Goal: Information Seeking & Learning: Find specific page/section

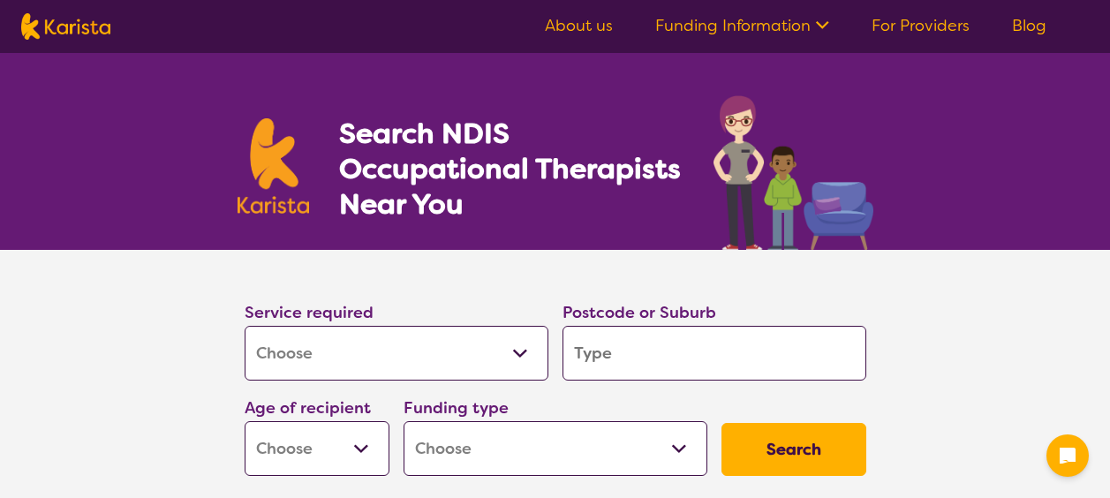
select select "[MEDICAL_DATA]"
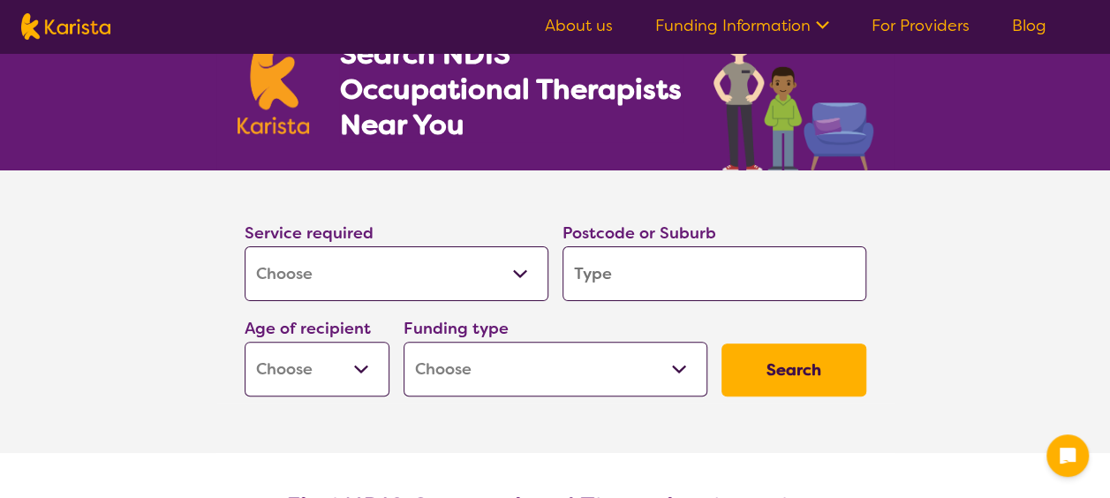
scroll to position [177, 0]
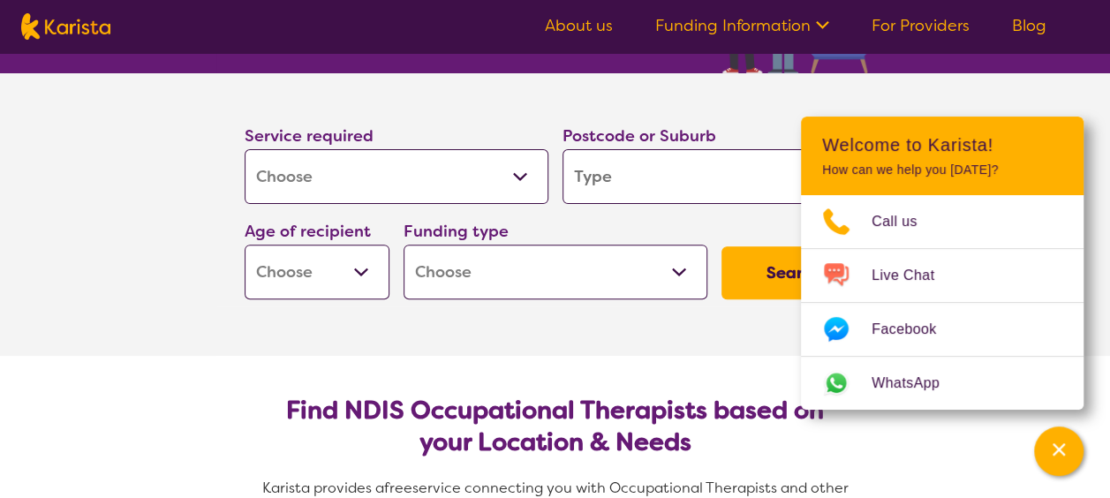
click at [593, 175] on input "search" at bounding box center [714, 176] width 304 height 55
click at [683, 271] on select "Home Care Package (HCP) National Disability Insurance Scheme (NDIS) I don't know" at bounding box center [555, 272] width 304 height 55
click at [675, 268] on select "Home Care Package (HCP) National Disability Insurance Scheme (NDIS) I don't know" at bounding box center [555, 272] width 304 height 55
click at [369, 265] on select "Early Childhood - 0 to 9 Child - 10 to 11 Adolescent - 12 to 17 Adult - 18 to 6…" at bounding box center [317, 272] width 145 height 55
click at [367, 265] on select "Early Childhood - 0 to 9 Child - 10 to 11 Adolescent - 12 to 17 Adult - 18 to 6…" at bounding box center [317, 272] width 145 height 55
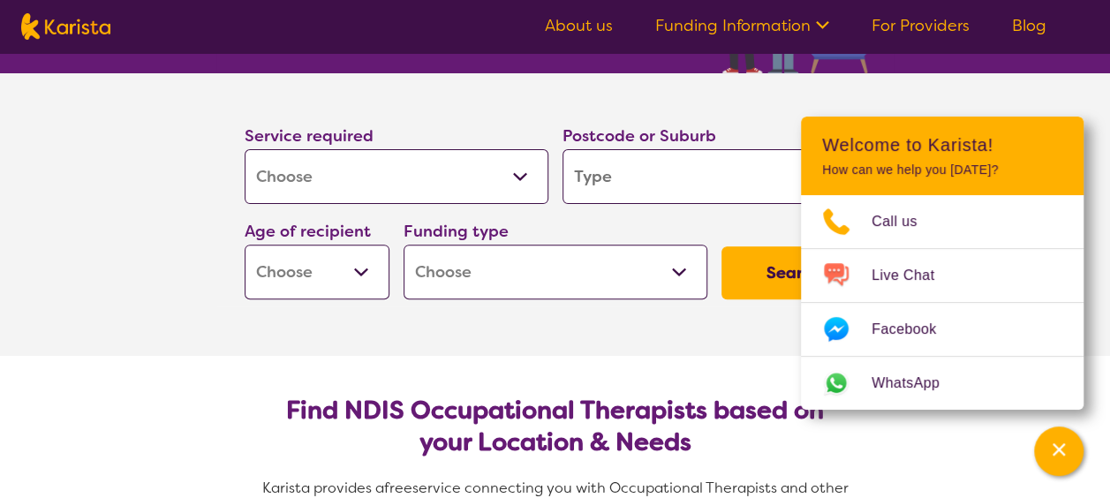
select select "AS"
click at [245, 245] on select "Early Childhood - 0 to 9 Child - 10 to 11 Adolescent - 12 to 17 Adult - 18 to 6…" at bounding box center [317, 272] width 145 height 55
select select "AS"
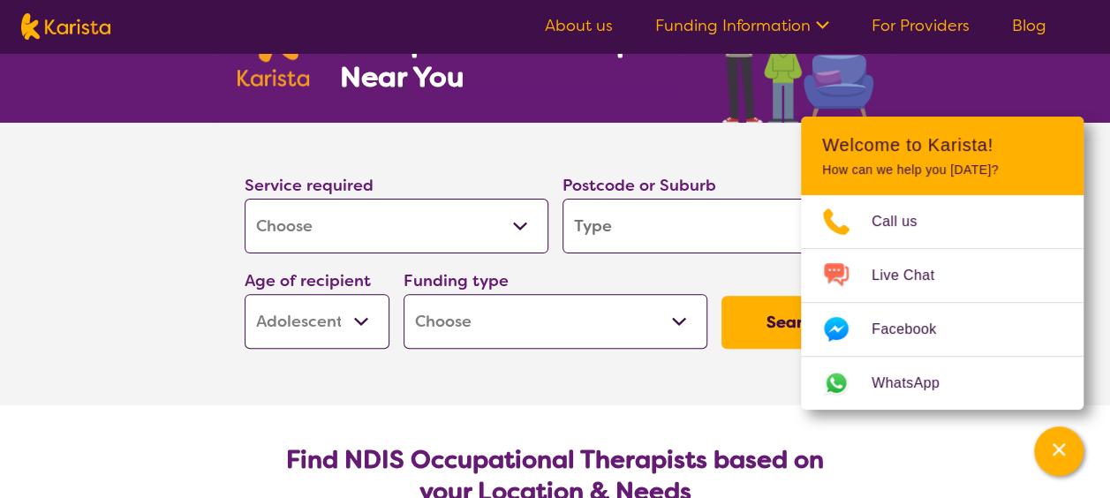
scroll to position [88, 0]
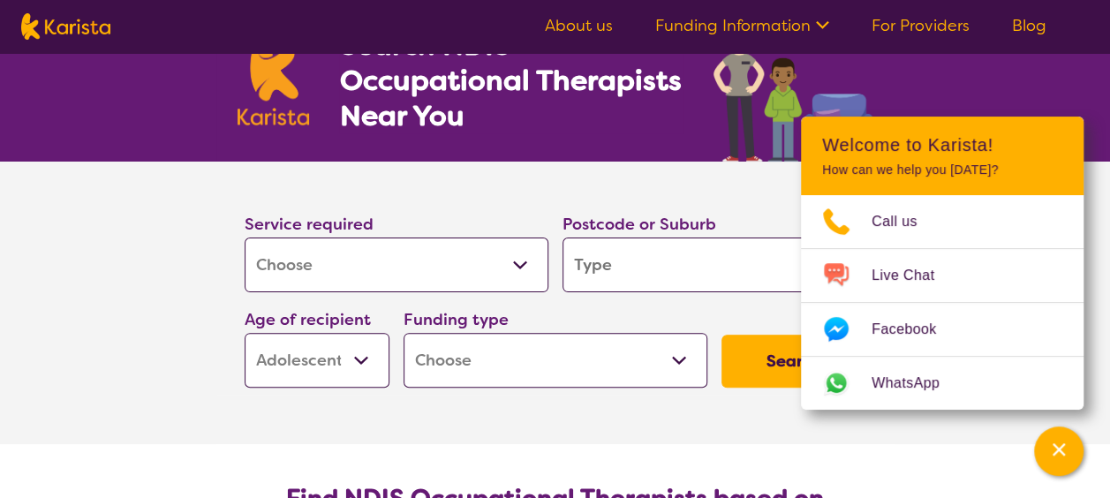
click at [585, 268] on input "search" at bounding box center [714, 264] width 304 height 55
type input "s"
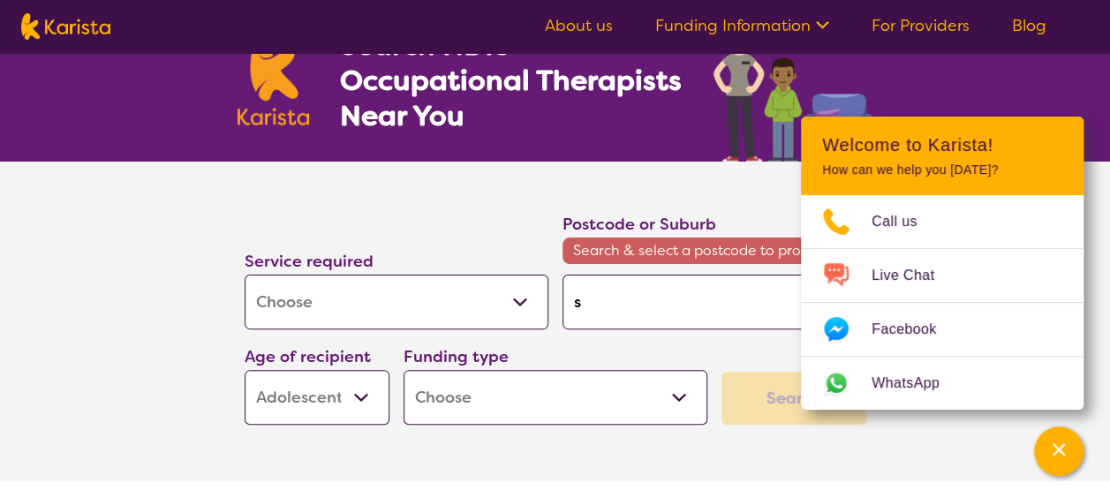
type input "sr"
type input "srp"
type input "srpi"
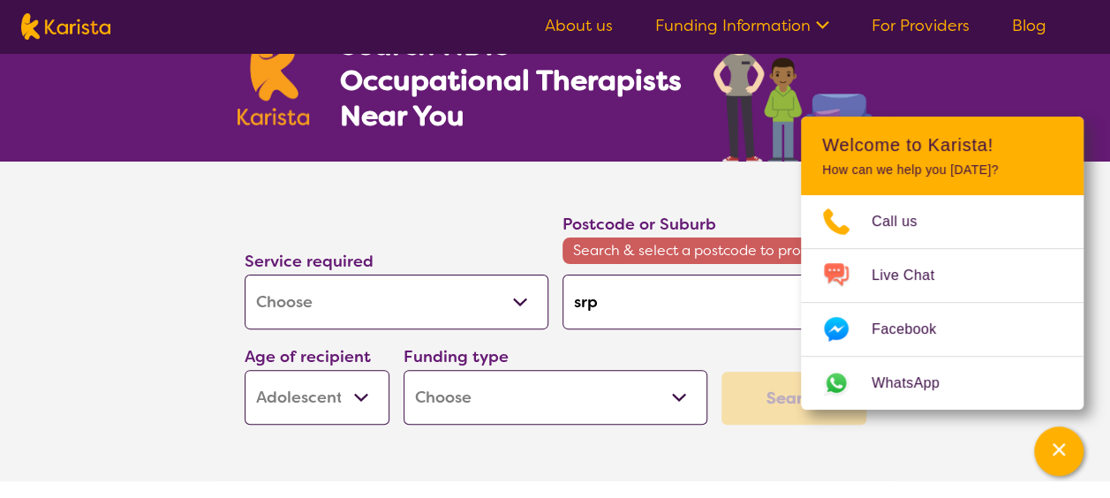
type input "srpi"
type input "srpin"
type input "srpind"
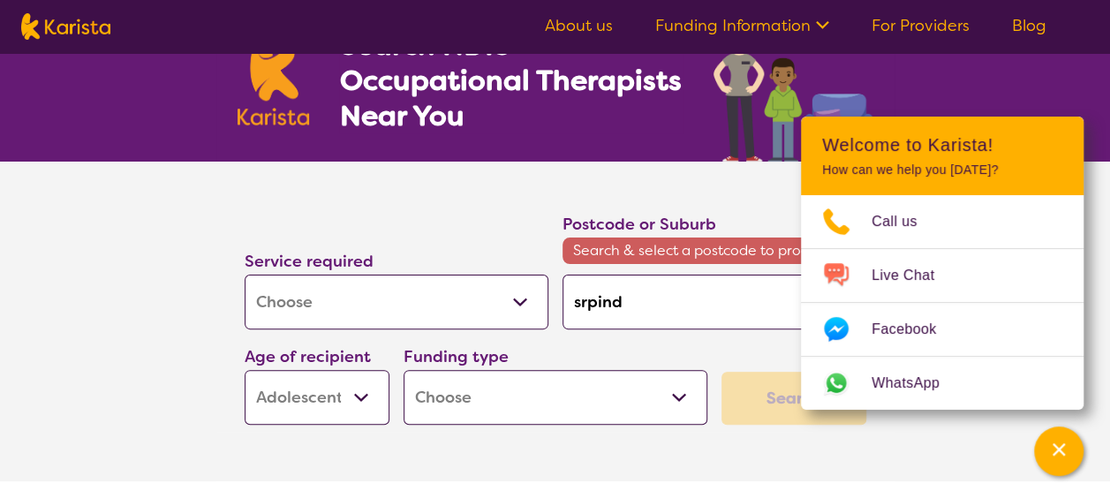
type input "srpin"
type input "srping"
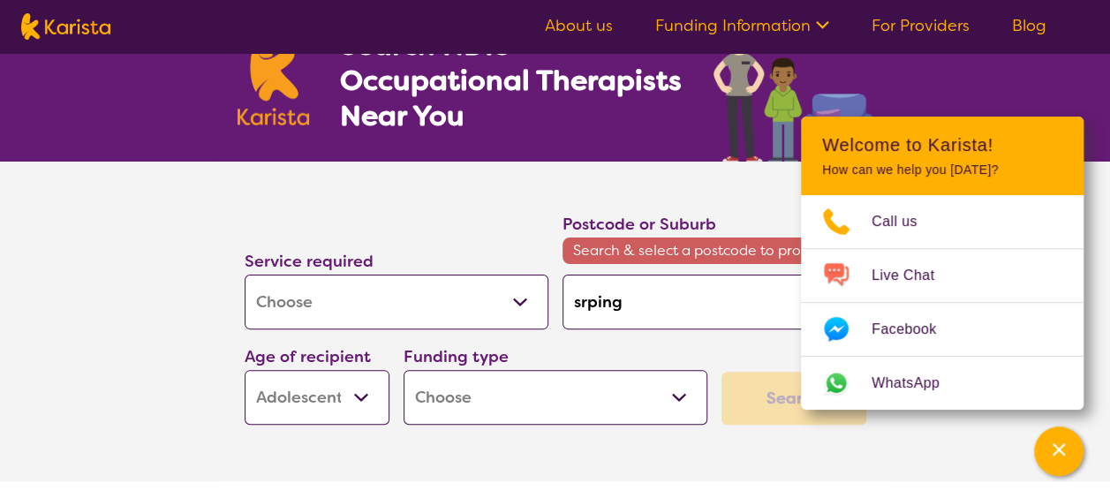
type input "srping"
type input "srping h"
type input "srping hi"
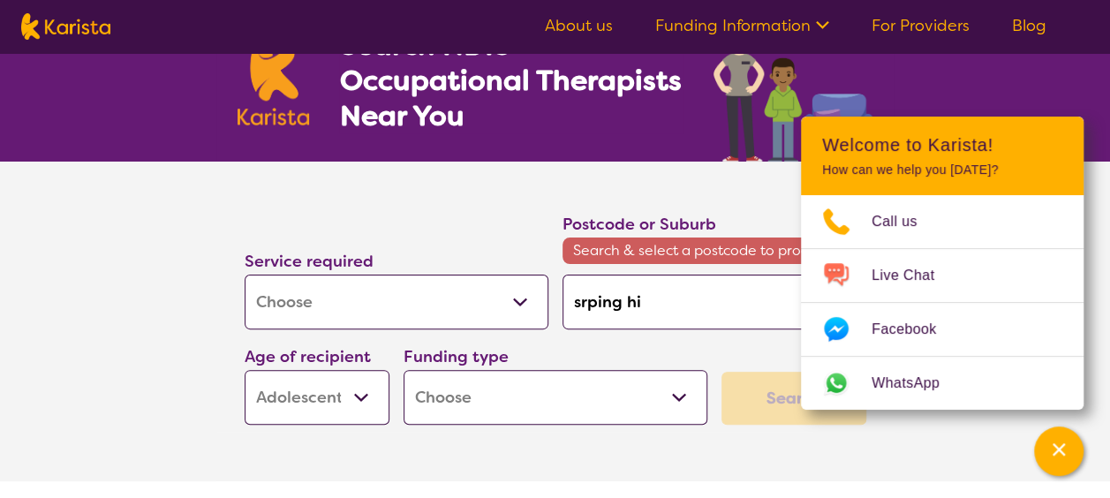
type input "srping hil"
type input "srping hill"
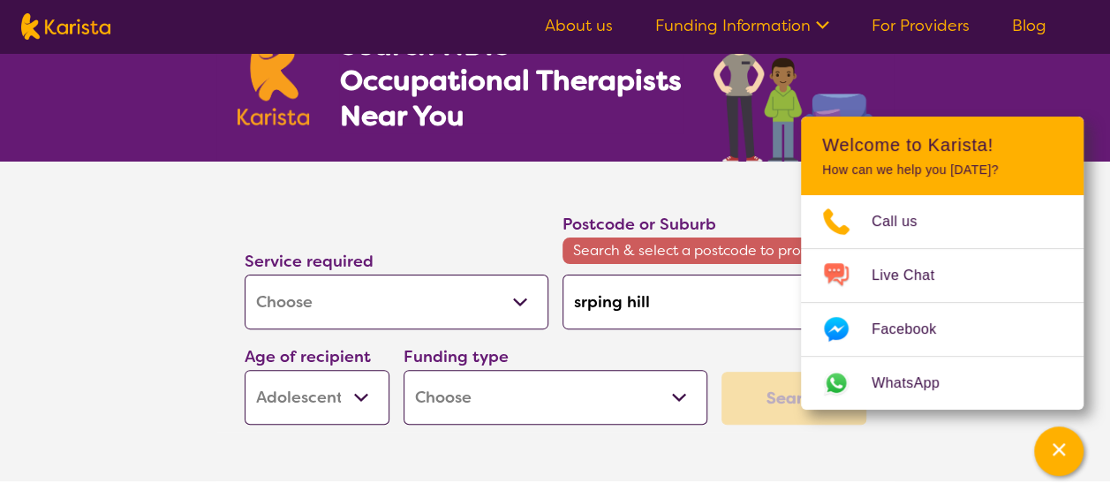
click at [729, 344] on div "Service required Allied Health Assistant Assessment ([MEDICAL_DATA] or [MEDICAL…" at bounding box center [555, 318] width 636 height 228
click at [689, 391] on select "Home Care Package (HCP) National Disability Insurance Scheme (NDIS) I don't know" at bounding box center [555, 397] width 304 height 55
select select "i-don-t-know"
click at [403, 370] on select "Home Care Package (HCP) National Disability Insurance Scheme (NDIS) I don't know" at bounding box center [555, 397] width 304 height 55
select select "i-don-t-know"
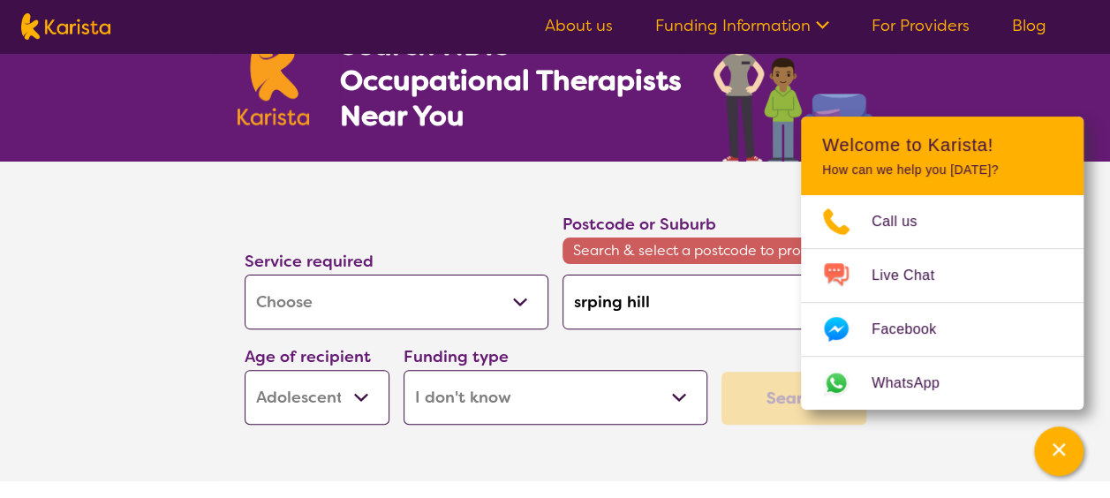
click at [664, 303] on input "srping hill" at bounding box center [714, 302] width 304 height 55
type input "spring hill"
click at [661, 296] on input "spring hill" at bounding box center [714, 302] width 304 height 55
click at [655, 304] on input "spring hill" at bounding box center [714, 302] width 304 height 55
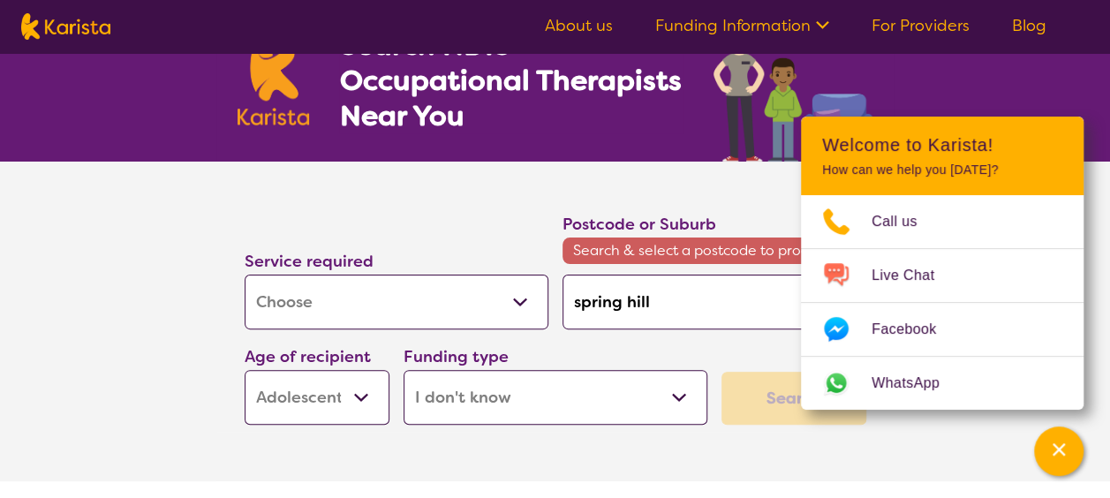
type input "spring hill"
type input "spring hil"
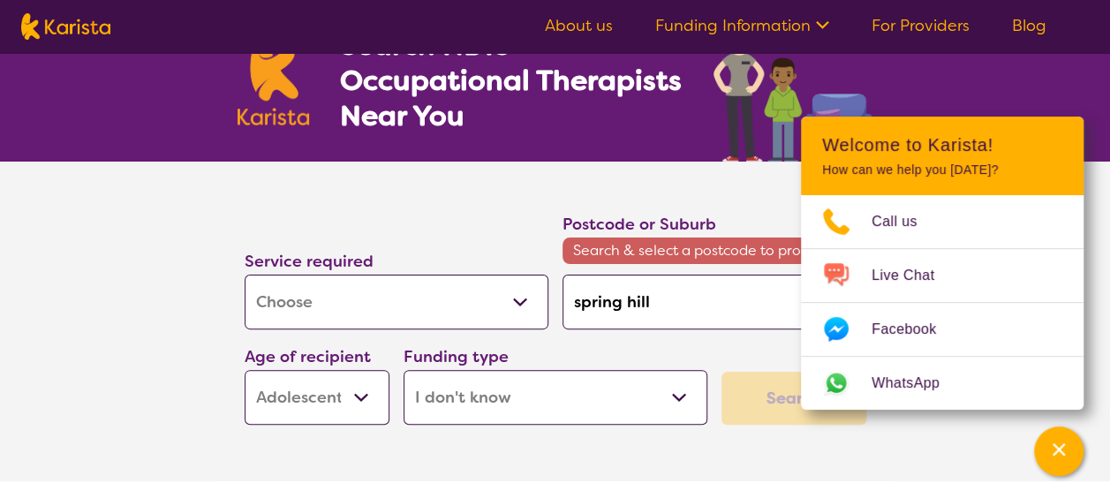
type input "spring hil"
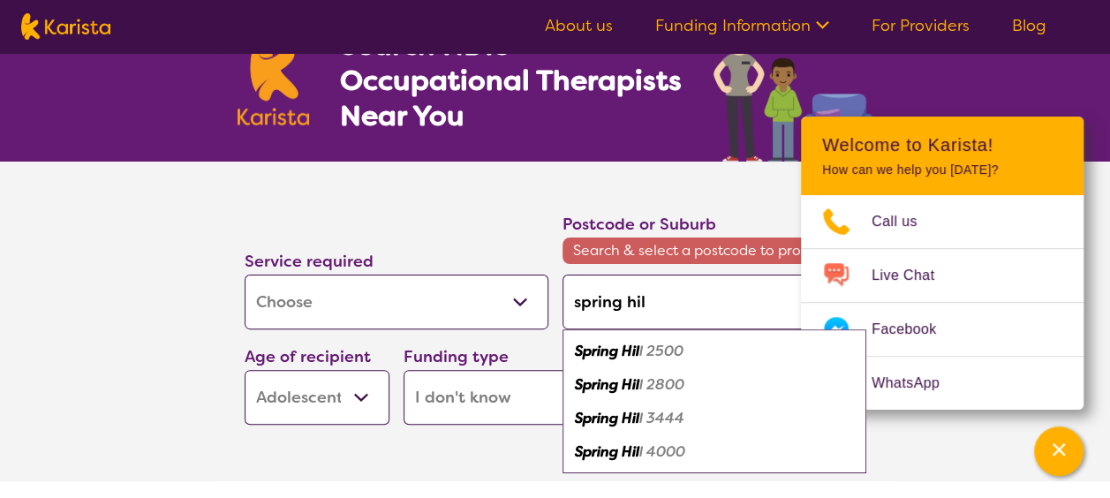
click at [655, 456] on em "l 4000" at bounding box center [662, 451] width 46 height 19
type input "4000"
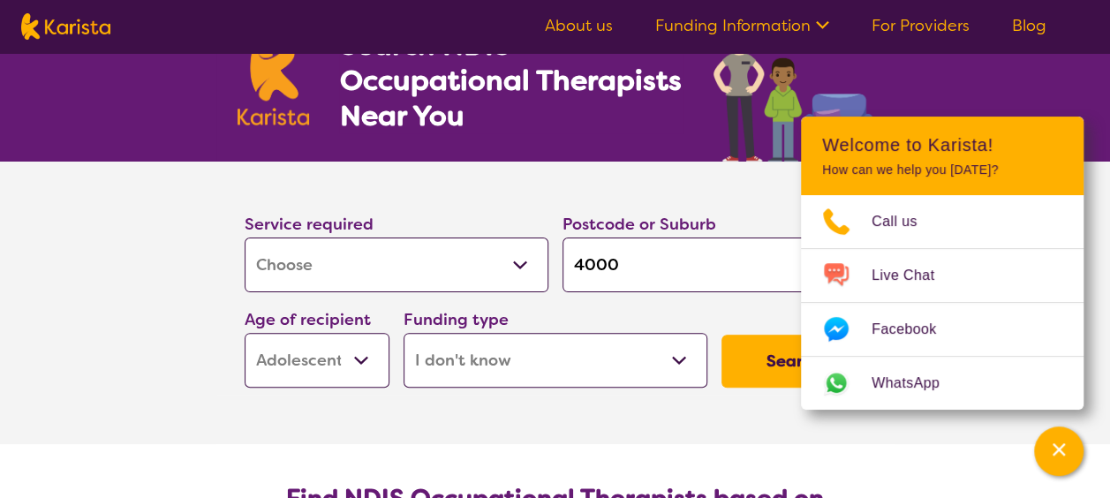
click at [759, 366] on button "Search" at bounding box center [793, 361] width 145 height 53
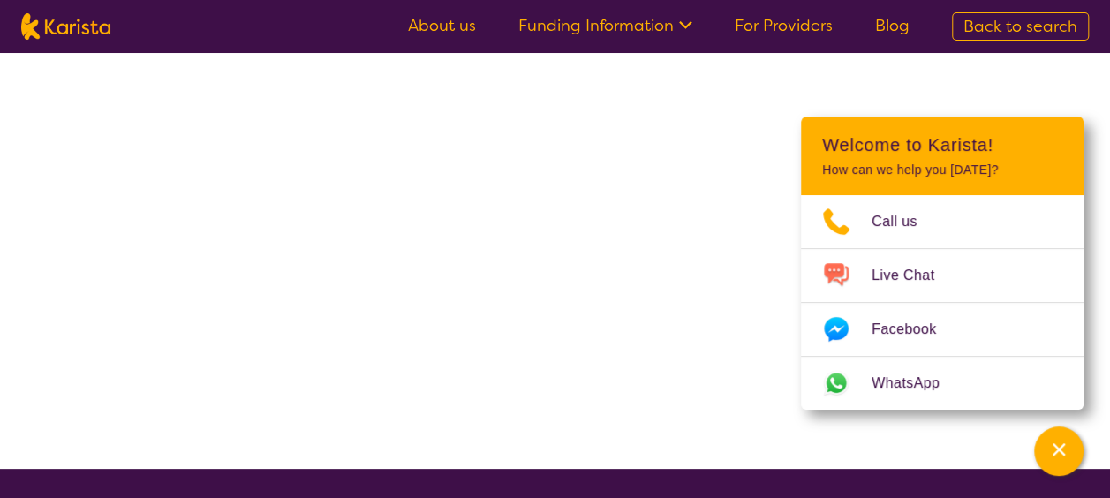
select select "[MEDICAL_DATA]"
select select "AS"
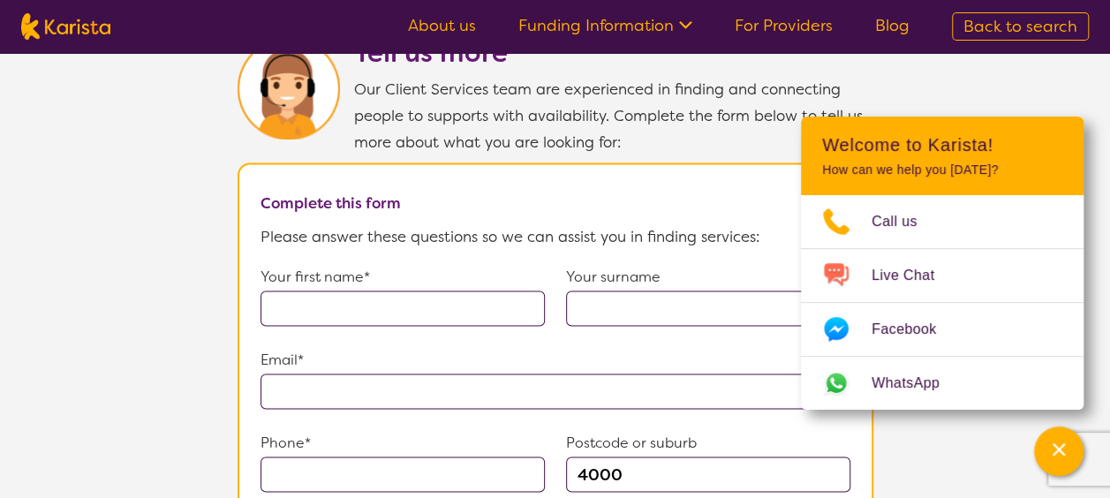
scroll to position [1236, 0]
